Goal: Task Accomplishment & Management: Manage account settings

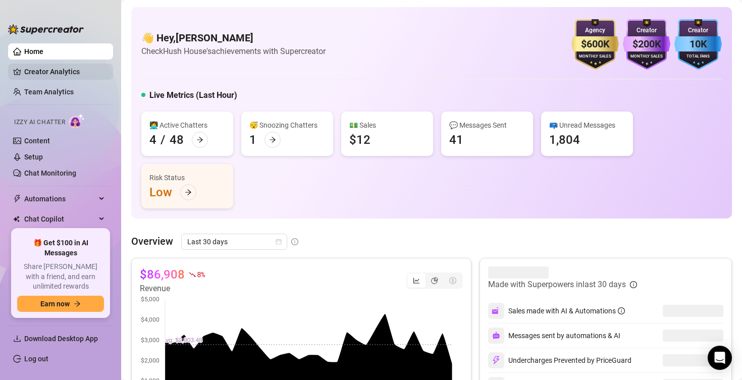
click at [58, 71] on link "Creator Analytics" at bounding box center [64, 72] width 81 height 16
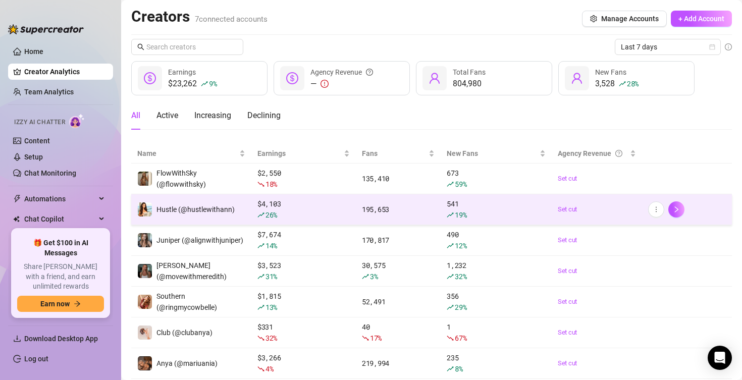
scroll to position [29, 0]
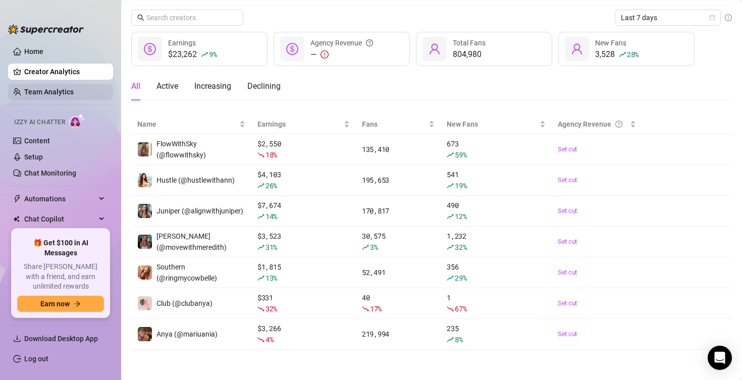
click at [45, 95] on link "Team Analytics" at bounding box center [48, 92] width 49 height 8
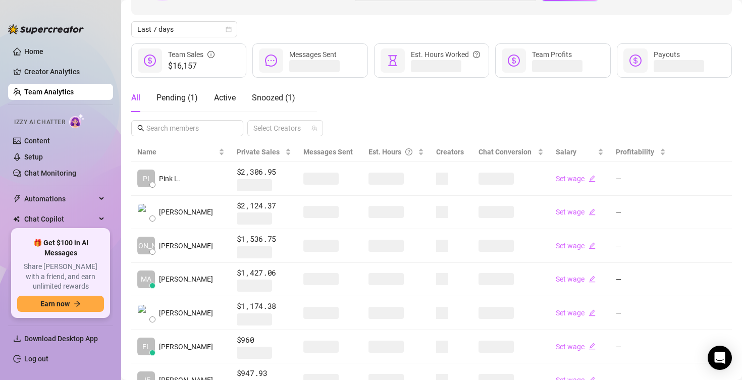
scroll to position [102, 0]
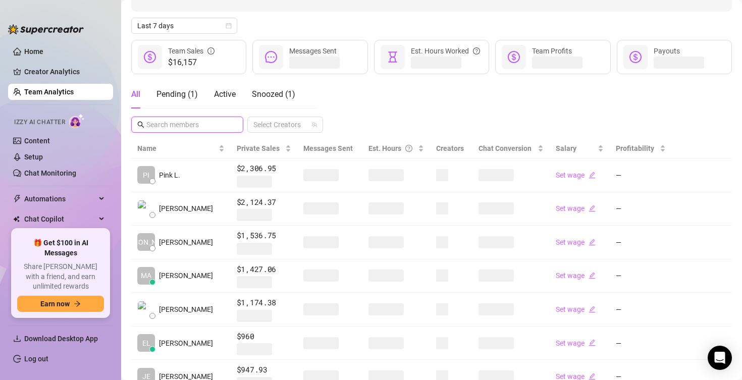
click at [191, 125] on input "text" at bounding box center [187, 124] width 83 height 11
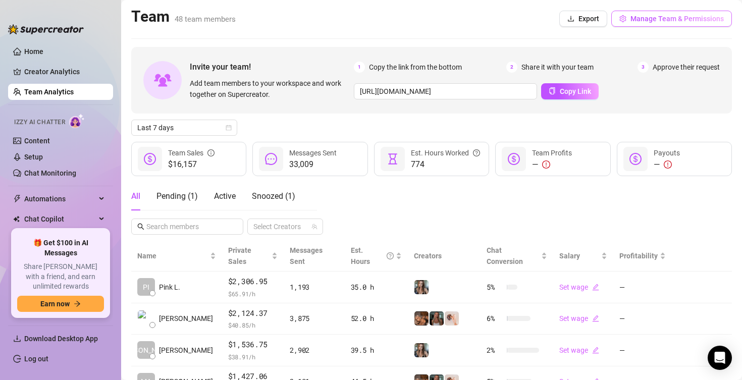
click at [703, 16] on span "Manage Team & Permissions" at bounding box center [677, 19] width 93 height 8
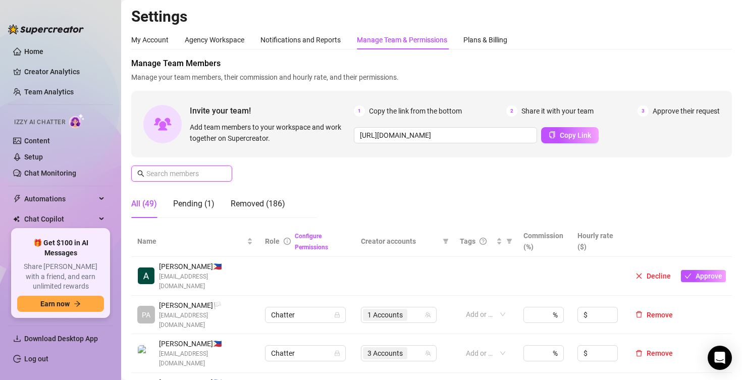
click at [162, 173] on input "text" at bounding box center [182, 173] width 72 height 11
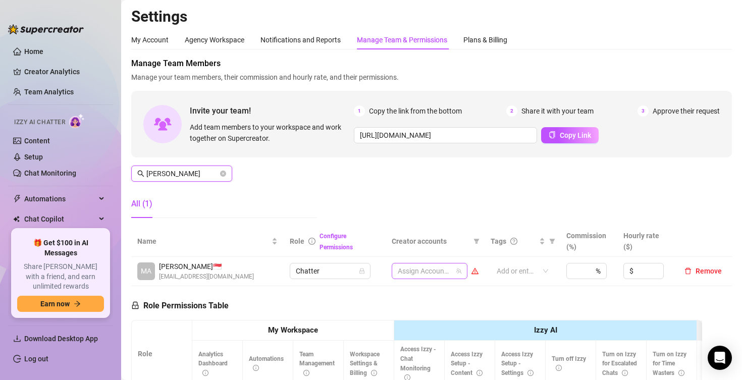
click at [459, 271] on icon "team" at bounding box center [459, 271] width 6 height 6
click at [420, 269] on div at bounding box center [424, 271] width 61 height 14
type input "[PERSON_NAME]"
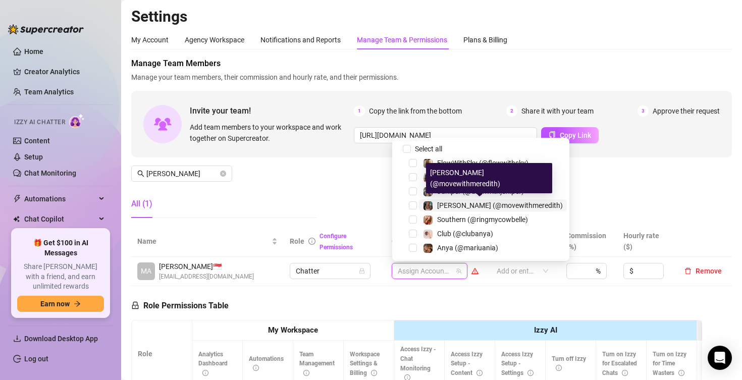
click at [468, 207] on span "[PERSON_NAME] (@movewithmeredith)" at bounding box center [500, 206] width 126 height 8
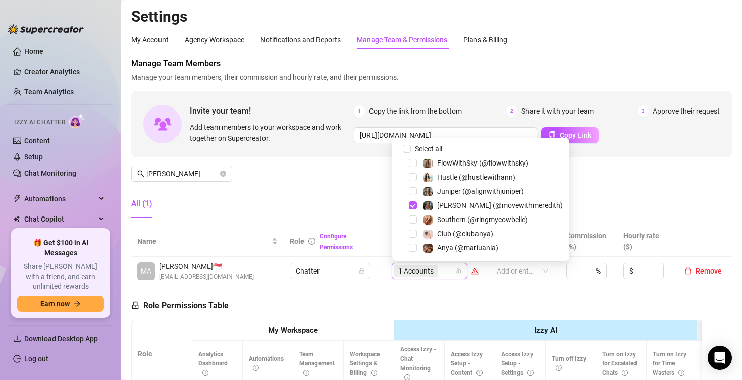
click at [466, 240] on div "Club (@clubanya)" at bounding box center [481, 234] width 172 height 12
click at [464, 231] on div "Anya (@mariuania)" at bounding box center [460, 226] width 69 height 19
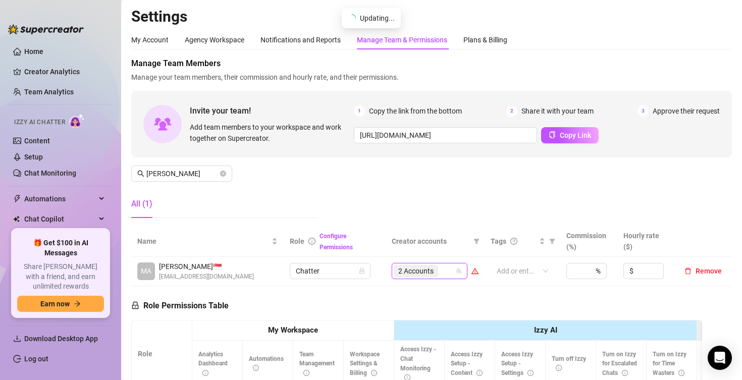
click at [441, 273] on input "search" at bounding box center [441, 271] width 2 height 12
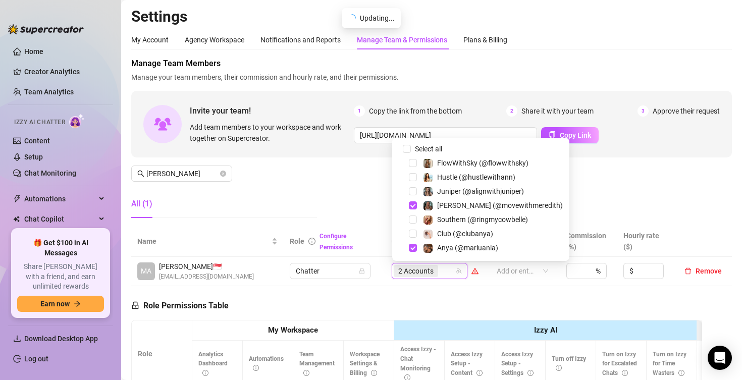
click at [405, 233] on span at bounding box center [401, 234] width 12 height 12
click at [413, 233] on span "Select tree node" at bounding box center [413, 234] width 8 height 8
click at [607, 188] on div "Manage Team Members Manage your team members, their commission and hourly rate,…" at bounding box center [431, 142] width 601 height 169
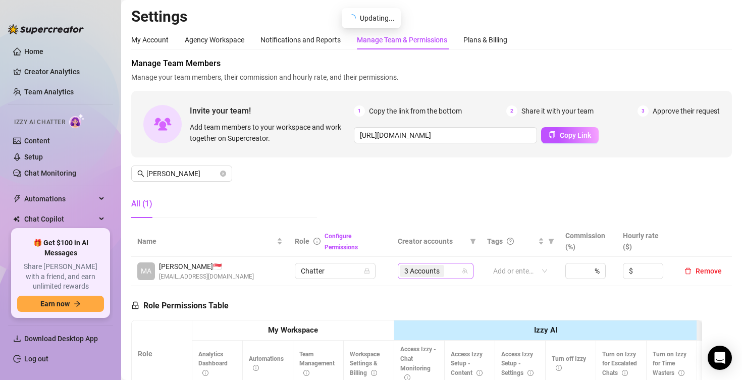
click at [453, 269] on div "3 Accounts" at bounding box center [430, 271] width 61 height 14
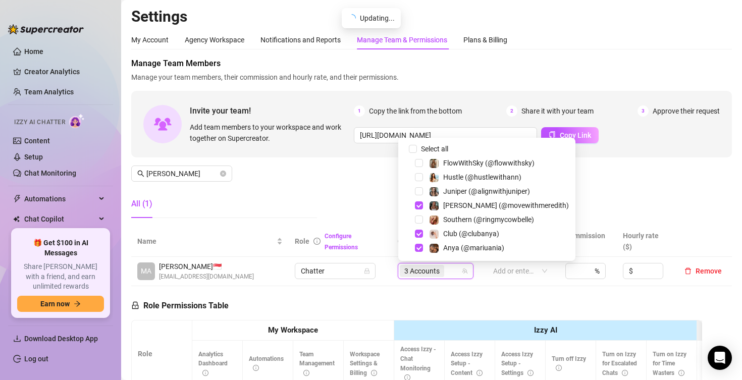
click at [611, 191] on div "Manage Team Members Manage your team members, their commission and hourly rate,…" at bounding box center [431, 142] width 601 height 169
